Goal: Find specific page/section: Find specific page/section

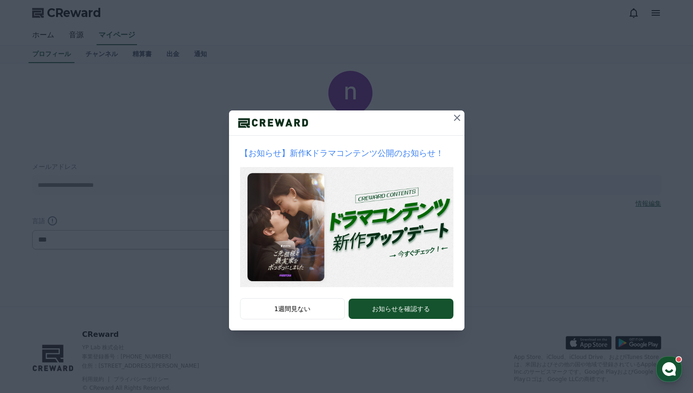
click at [460, 119] on icon at bounding box center [457, 117] width 11 height 11
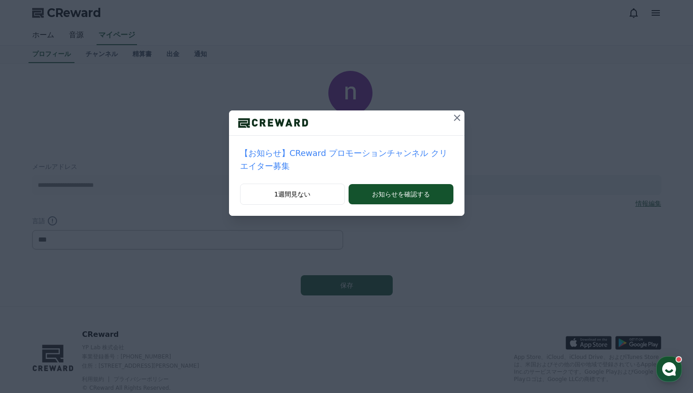
click at [452, 119] on icon at bounding box center [457, 117] width 11 height 11
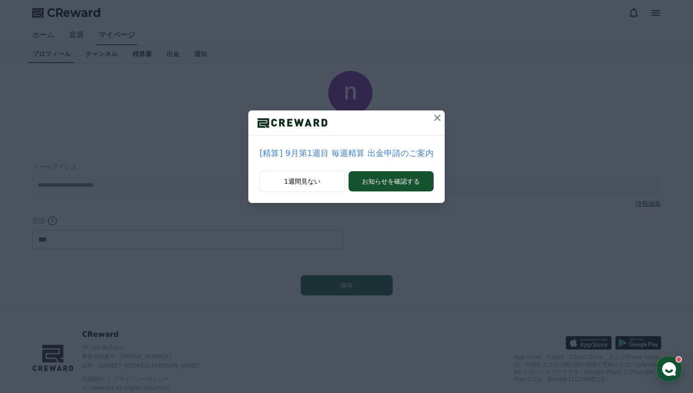
click at [432, 118] on icon at bounding box center [437, 117] width 11 height 11
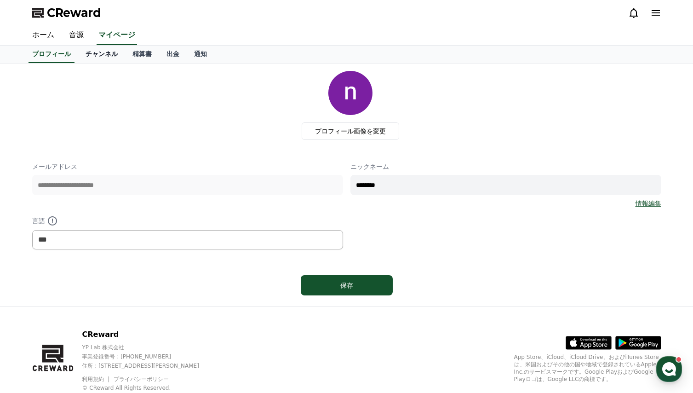
click at [83, 53] on link "チャンネル" at bounding box center [101, 54] width 47 height 17
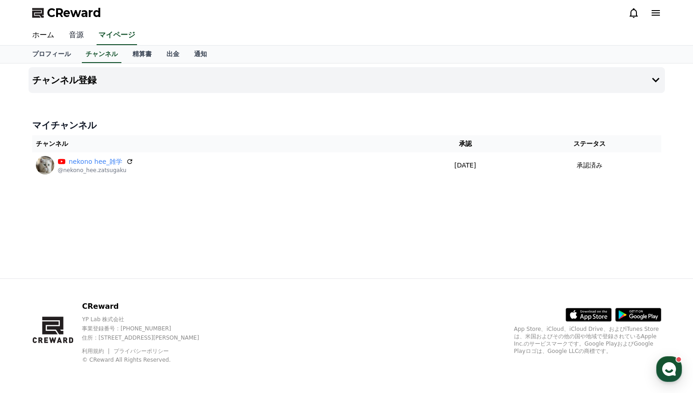
click at [69, 36] on link "音源" at bounding box center [76, 35] width 29 height 19
